Goal: Information Seeking & Learning: Learn about a topic

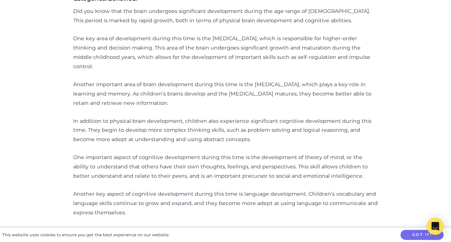
scroll to position [338, 0]
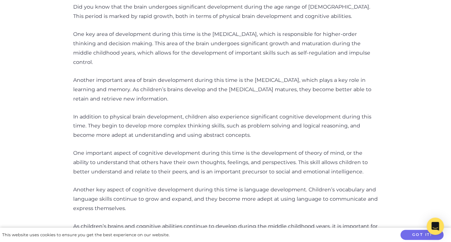
click at [155, 113] on p "In addition to physical brain development, children also experience significant…" at bounding box center [225, 126] width 305 height 28
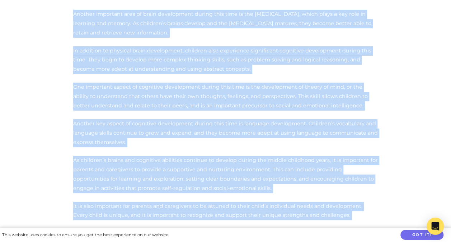
scroll to position [386, 0]
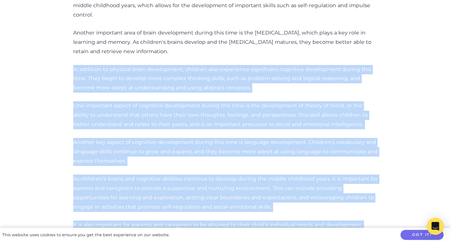
drag, startPoint x: 248, startPoint y: 179, endPoint x: 67, endPoint y: 61, distance: 216.8
copy div "Lo ipsumdol si ametcons adipi elitseddoei, temporin utla etdolorema aliquaenima…"
click at [191, 101] on p "One important aspect of cognitive development during this time is the developme…" at bounding box center [225, 115] width 305 height 28
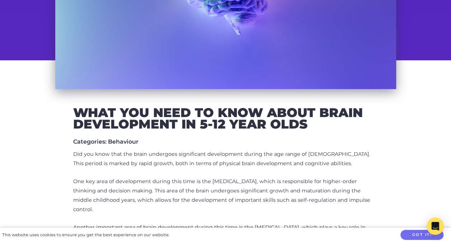
scroll to position [0, 0]
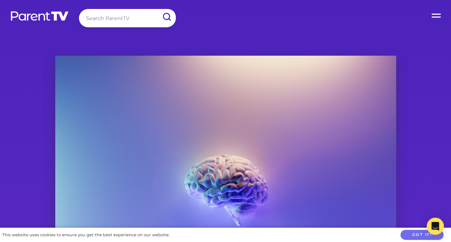
click at [218, 69] on div at bounding box center [225, 168] width 341 height 224
